Goal: Information Seeking & Learning: Learn about a topic

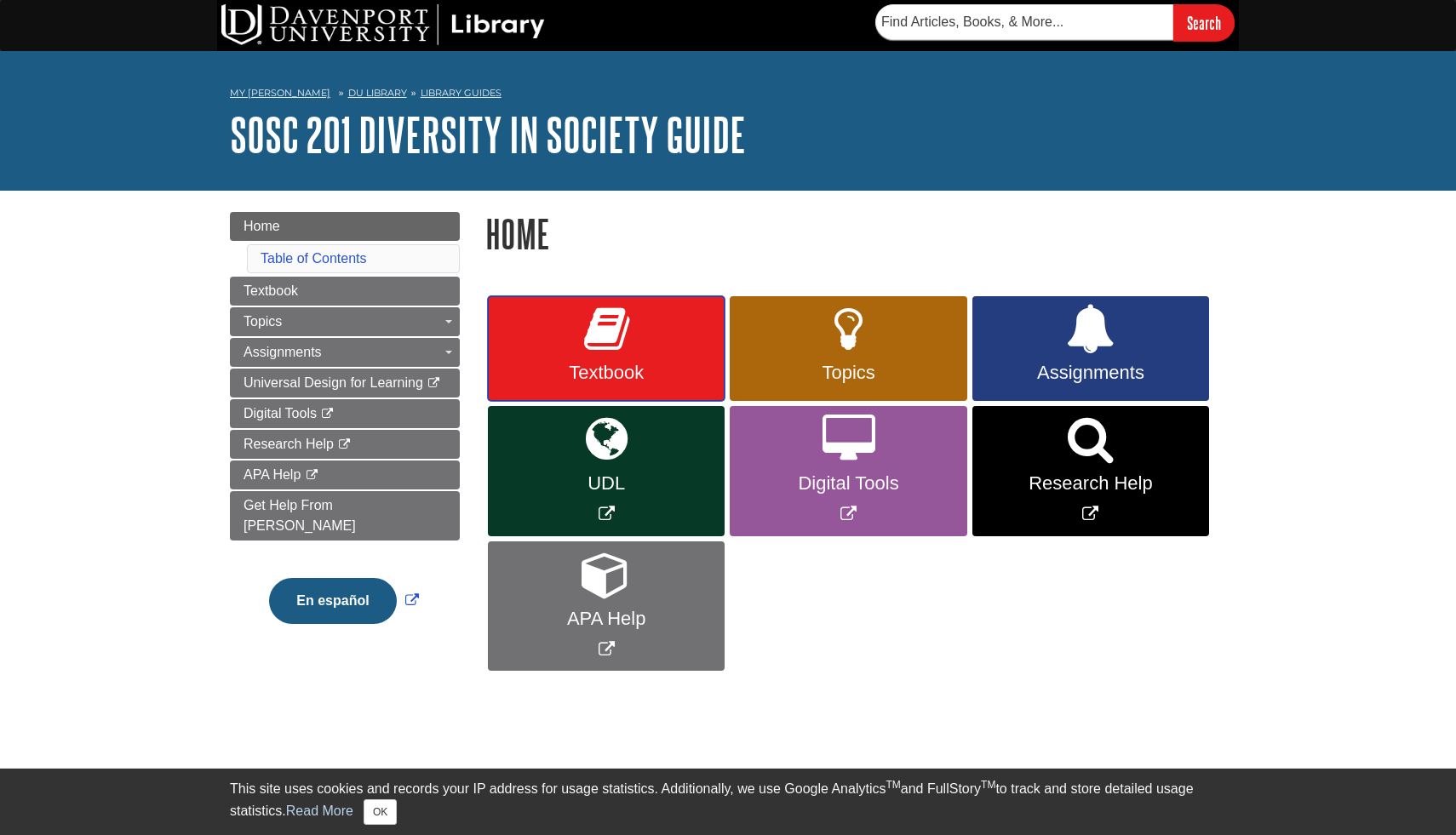
click at [630, 352] on link "Textbook" at bounding box center [606, 349] width 237 height 106
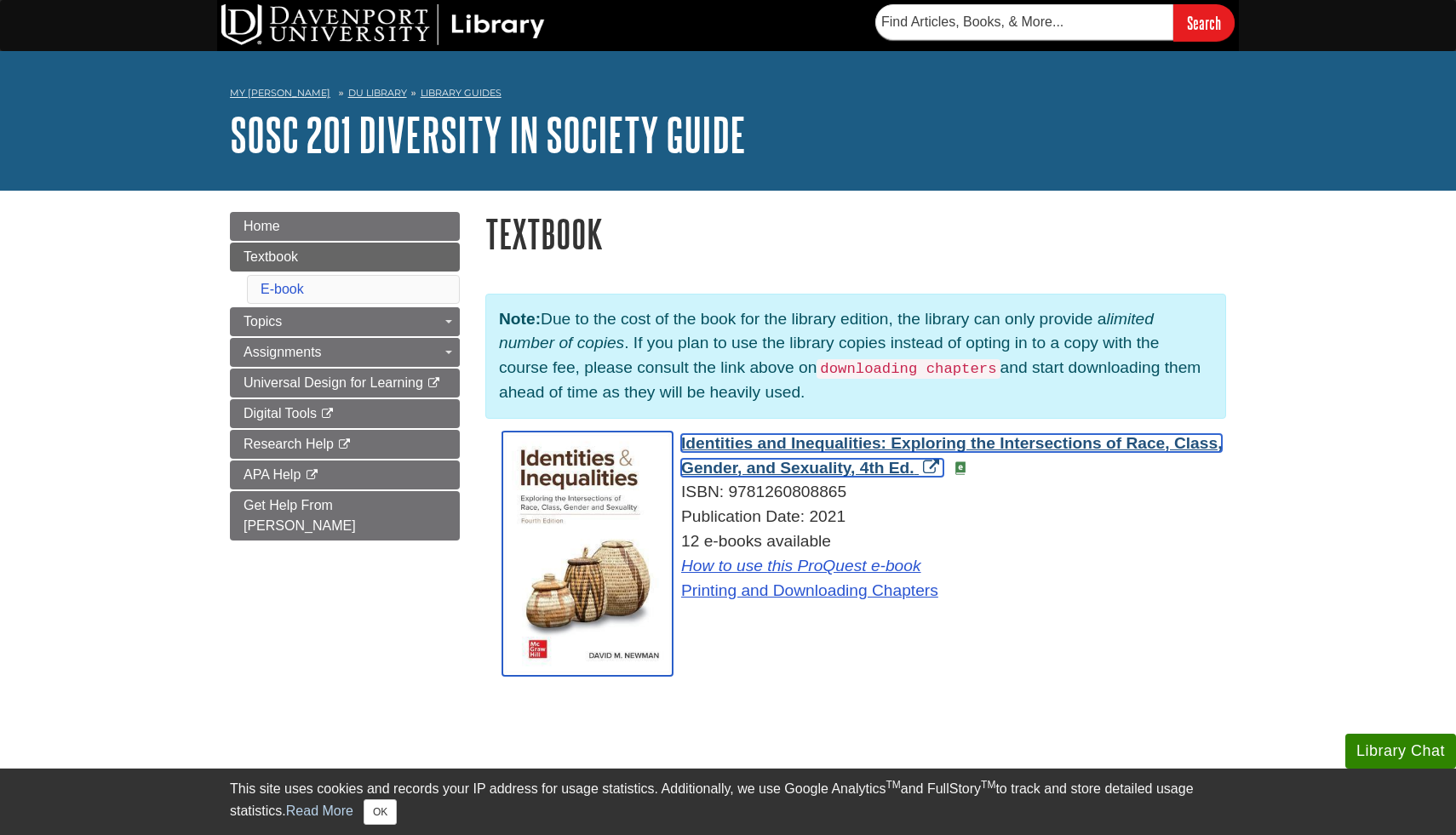
click at [803, 443] on span "Identities and Inequalities: Exploring the Intersections of Race, Class, Gender…" at bounding box center [951, 455] width 541 height 42
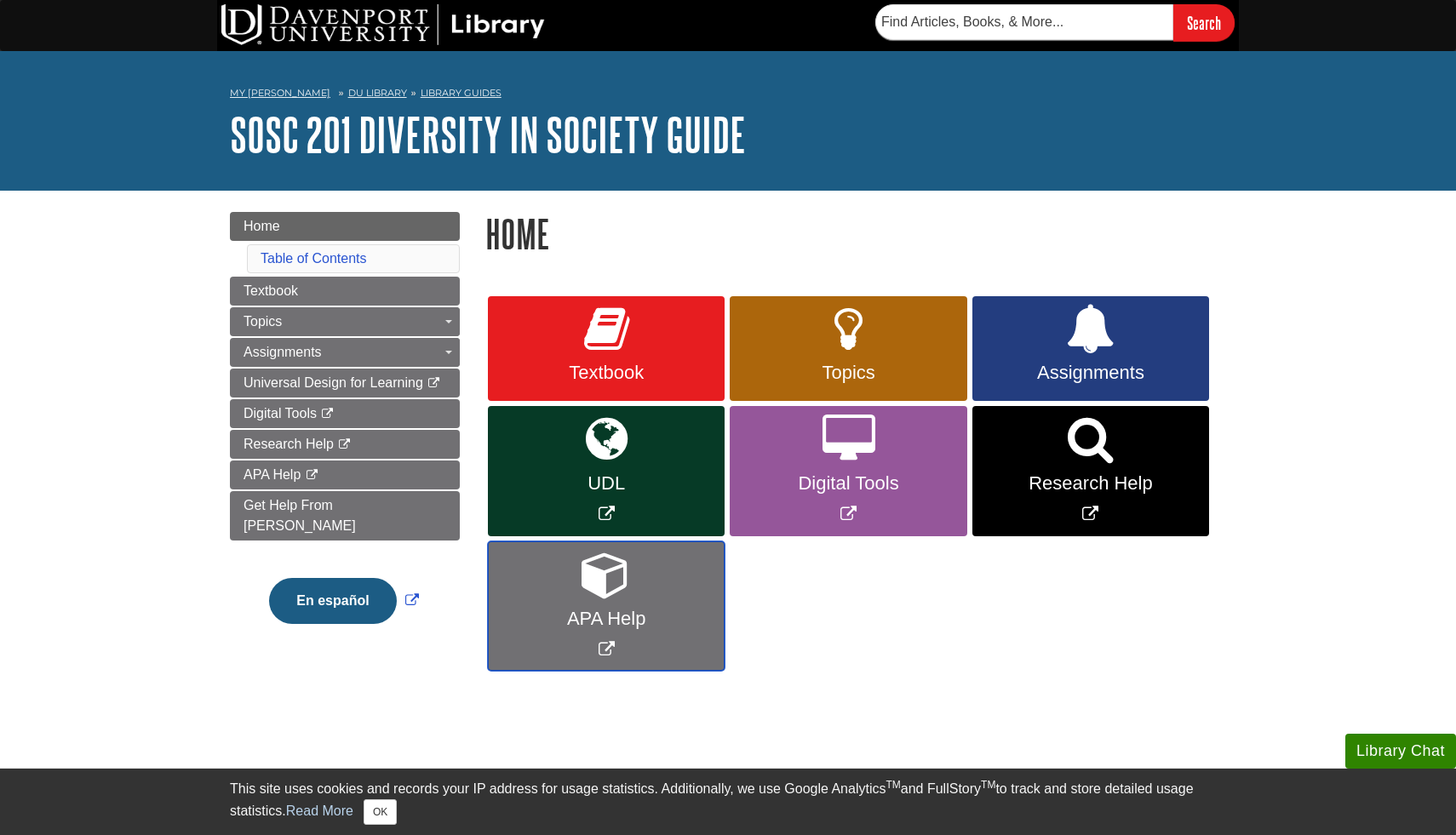
click at [640, 601] on link "APA Help" at bounding box center [606, 606] width 237 height 130
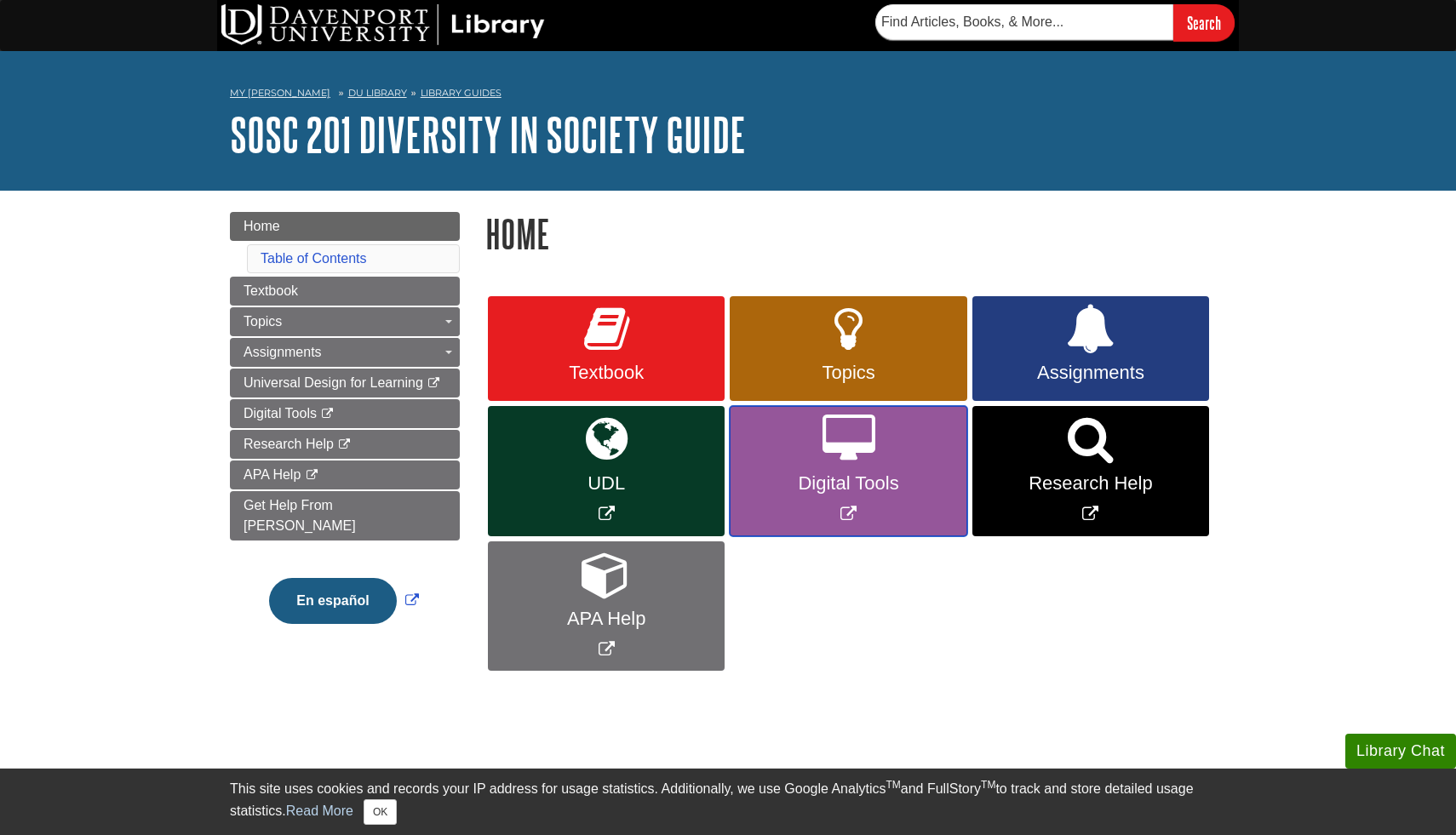
click at [846, 491] on span "Digital Tools" at bounding box center [848, 483] width 211 height 22
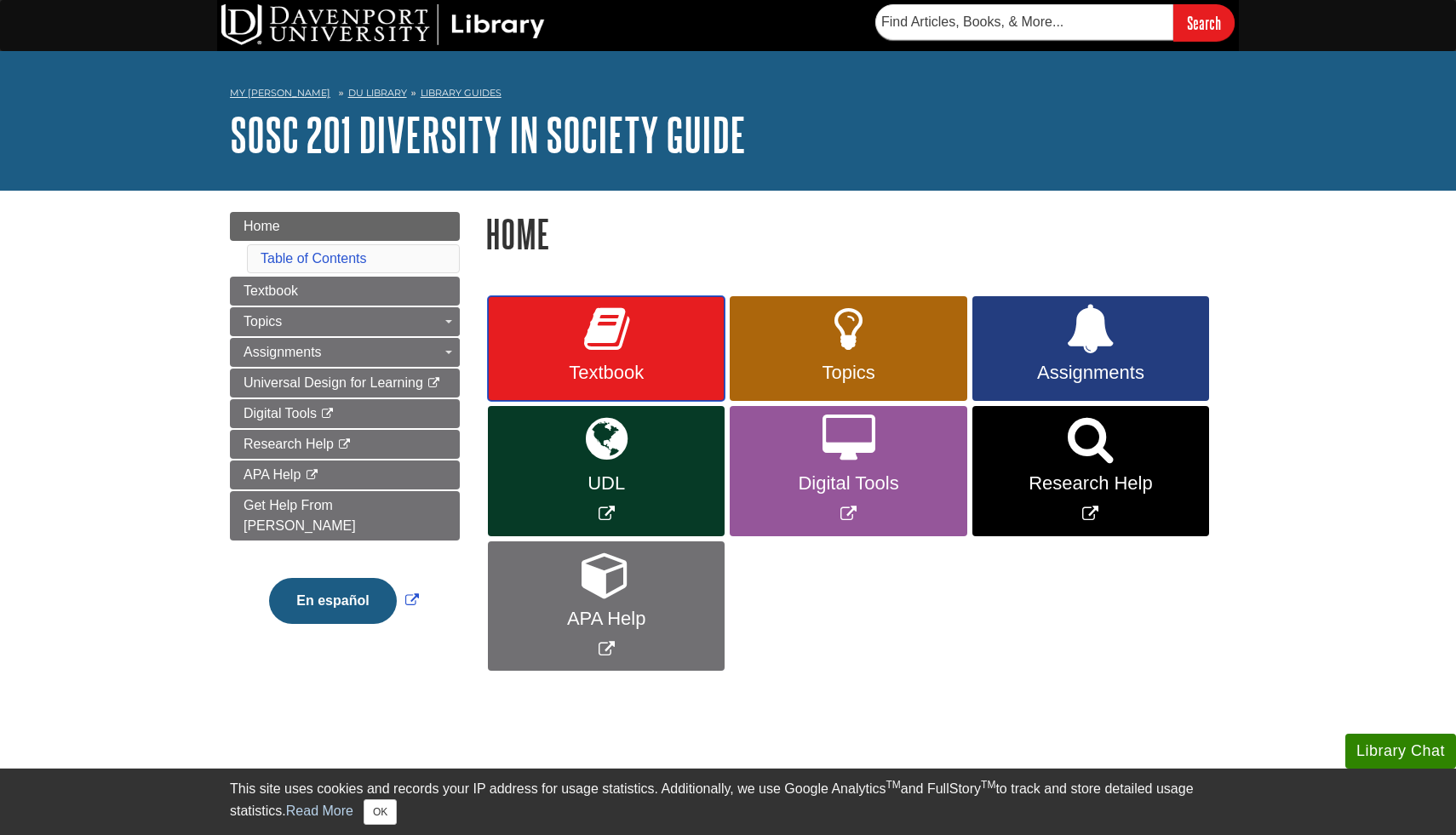
click at [631, 323] on link "Textbook" at bounding box center [606, 349] width 237 height 106
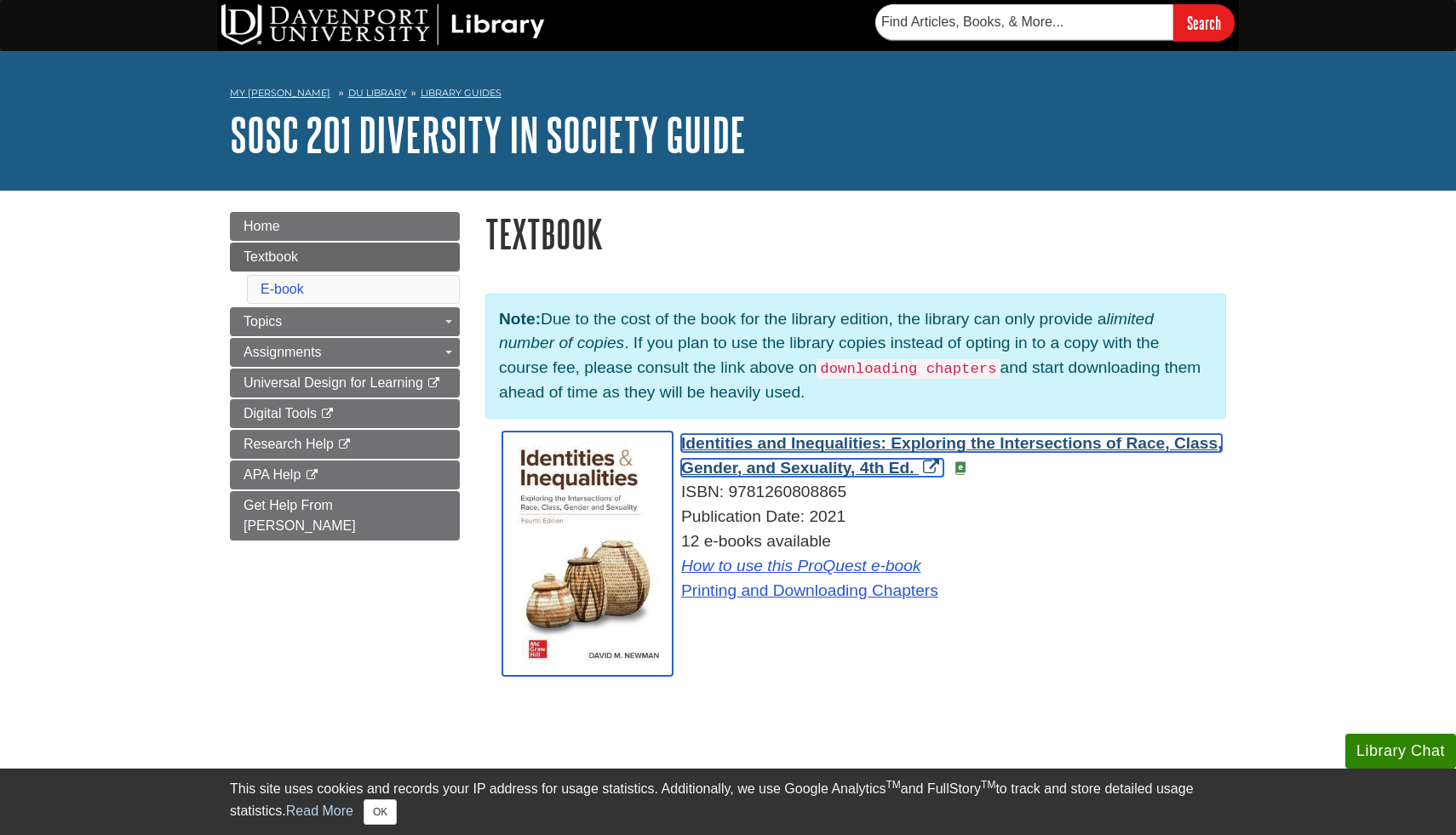
click at [862, 443] on span "Identities and Inequalities: Exploring the Intersections of Race, Class, Gender…" at bounding box center [951, 455] width 541 height 42
